Goal: Register for event/course

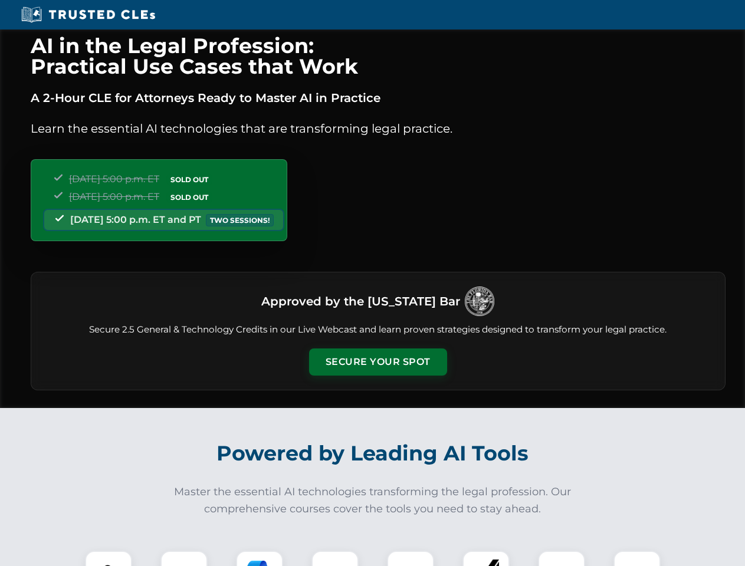
click at [377, 362] on button "Secure Your Spot" at bounding box center [378, 362] width 138 height 27
click at [109, 559] on img at bounding box center [108, 574] width 34 height 34
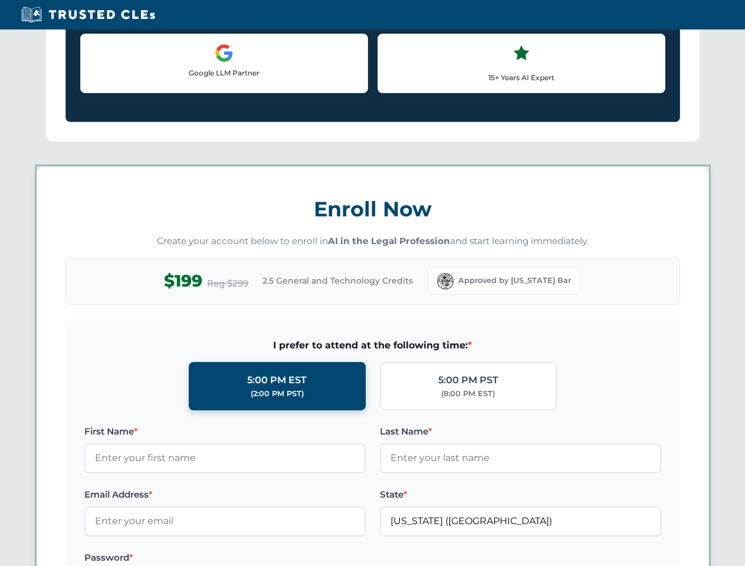
click at [259, 559] on label "Password *" at bounding box center [224, 558] width 281 height 14
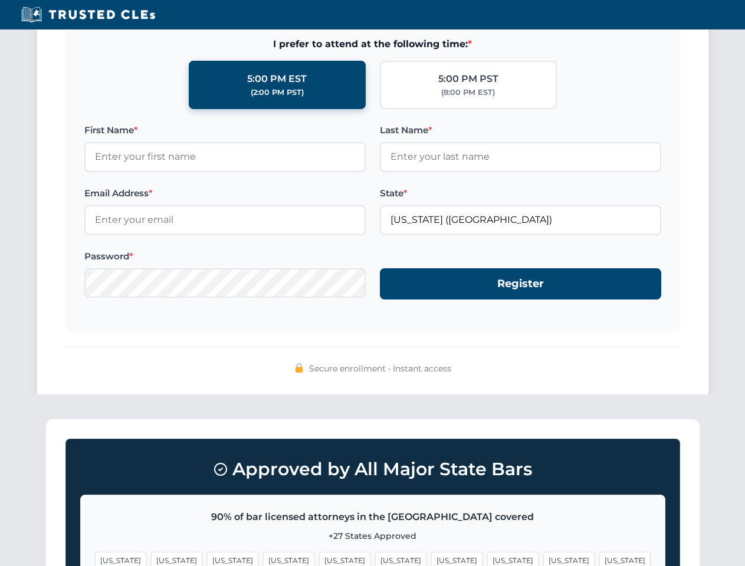
click at [543, 559] on span "[US_STATE]" at bounding box center [568, 560] width 51 height 17
